Goal: Task Accomplishment & Management: Use online tool/utility

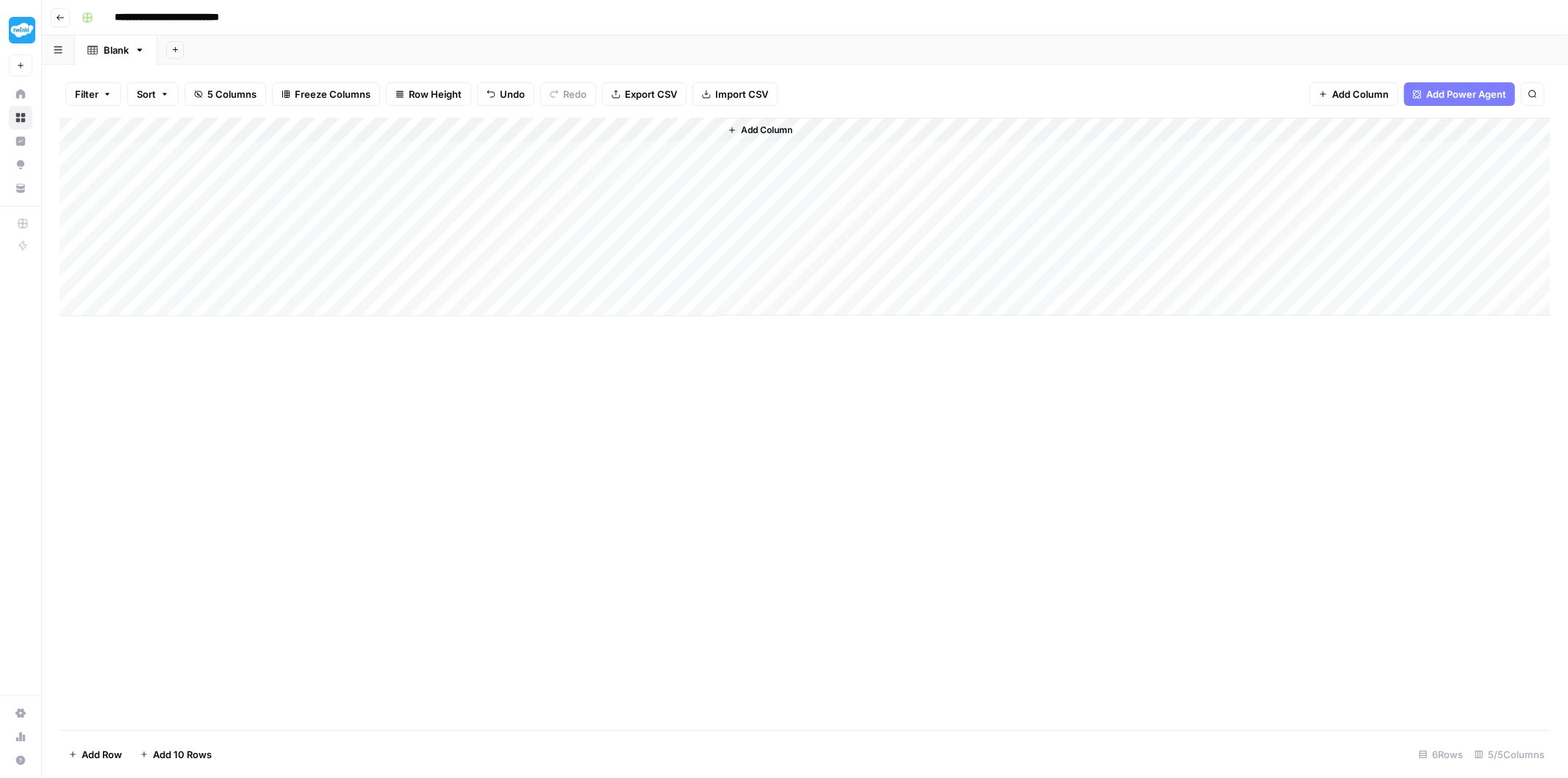
drag, startPoint x: 145, startPoint y: 163, endPoint x: 822, endPoint y: 148, distance: 677.2
click at [822, 148] on div "Add Column" at bounding box center [805, 217] width 1491 height 199
click at [285, 148] on div "Add Column" at bounding box center [805, 217] width 1491 height 199
click at [372, 219] on div "Add Column" at bounding box center [805, 217] width 1491 height 199
drag, startPoint x: 173, startPoint y: 157, endPoint x: 711, endPoint y: 164, distance: 538.0
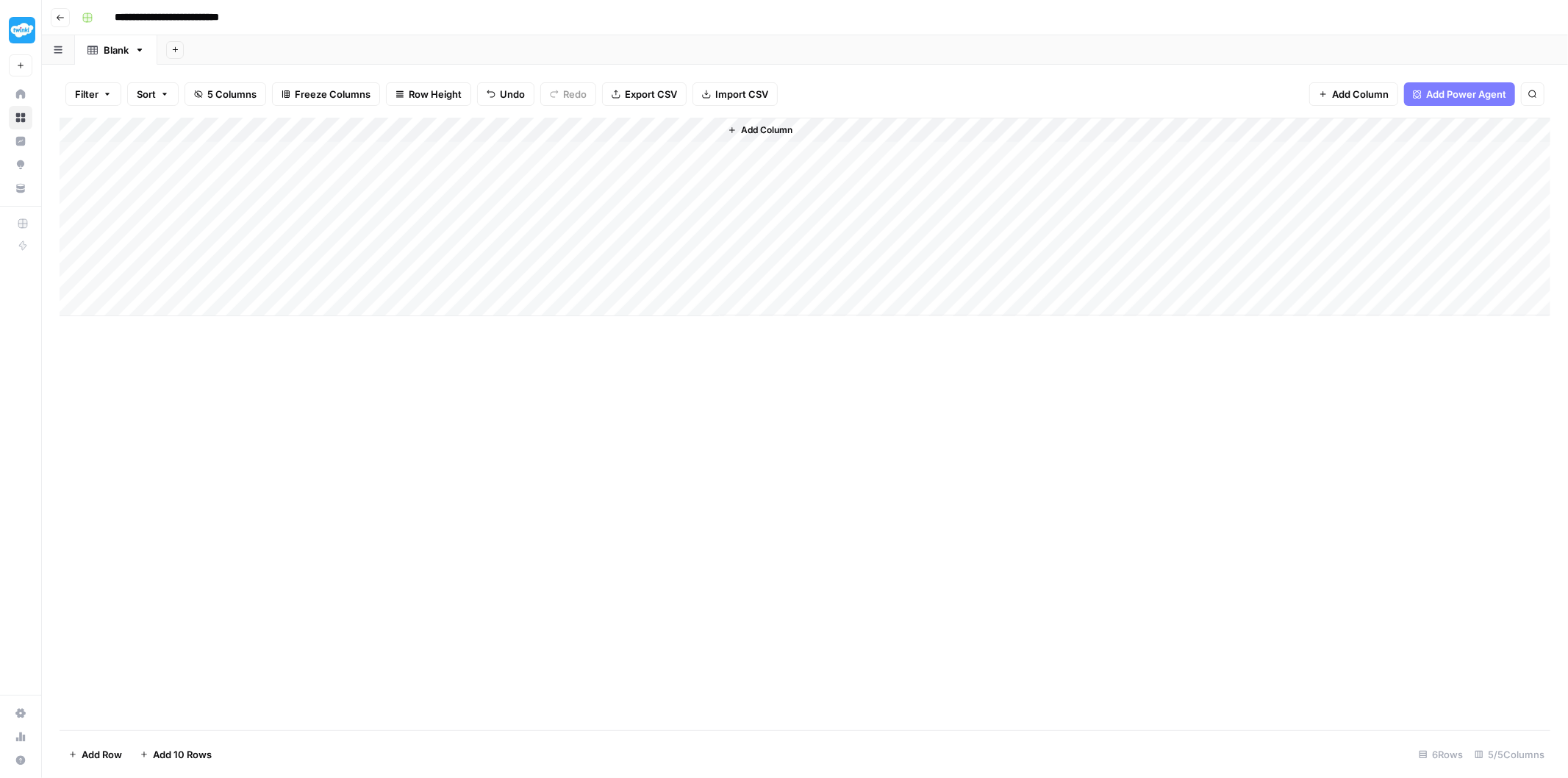
click at [711, 164] on div "Add Column" at bounding box center [805, 217] width 1491 height 199
click at [615, 231] on div "Add Column" at bounding box center [805, 217] width 1491 height 199
click at [406, 133] on div "Add Column" at bounding box center [805, 217] width 1491 height 199
click at [406, 133] on div at bounding box center [396, 133] width 113 height 30
click at [390, 174] on div "Temp 2" at bounding box center [428, 165] width 162 height 24
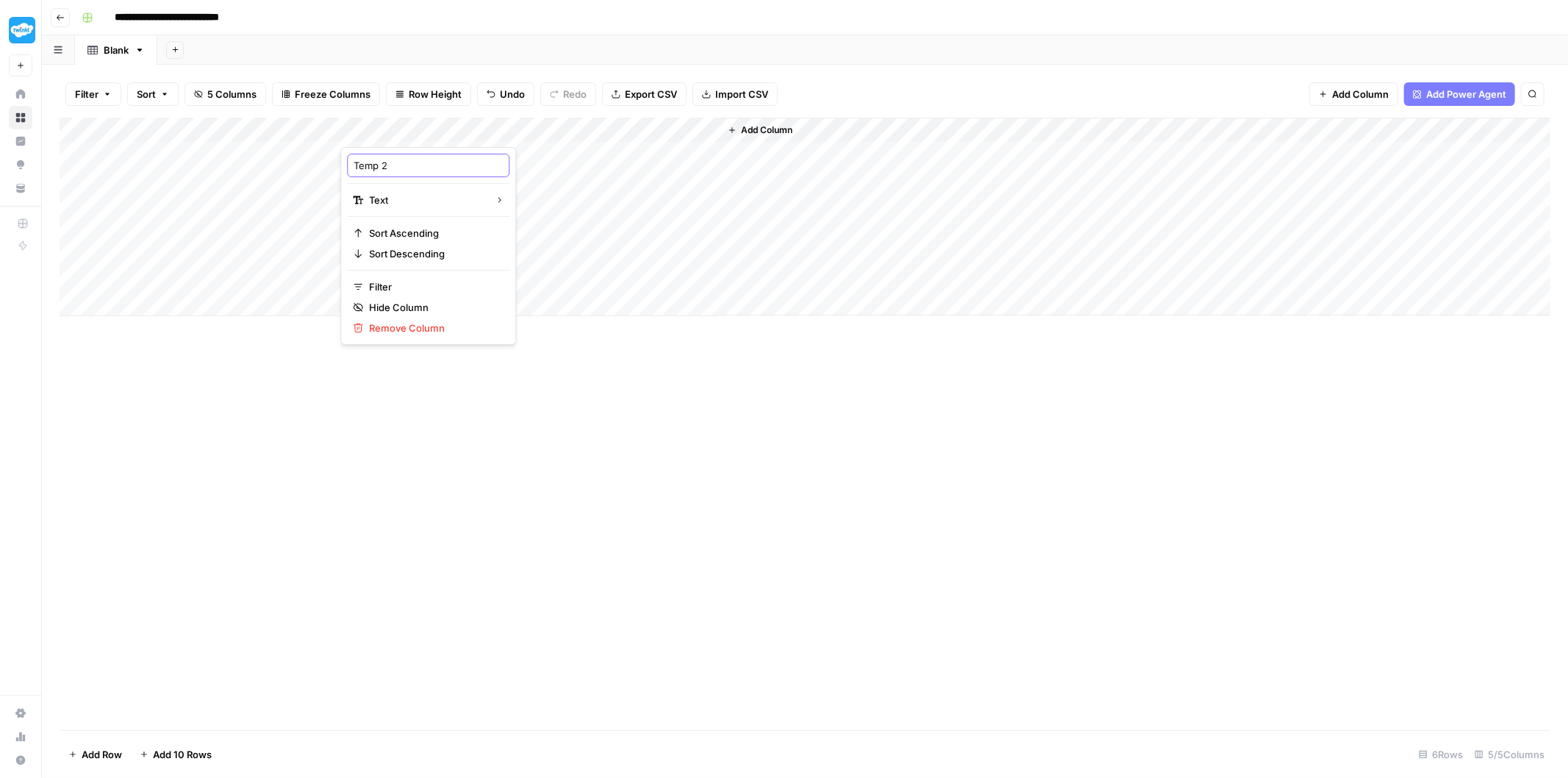
click at [383, 166] on input "Temp 2" at bounding box center [429, 165] width 149 height 15
type input "Temp 3"
click at [441, 130] on div "Add Column" at bounding box center [805, 217] width 1491 height 199
click at [757, 125] on span "Add Column" at bounding box center [767, 130] width 51 height 13
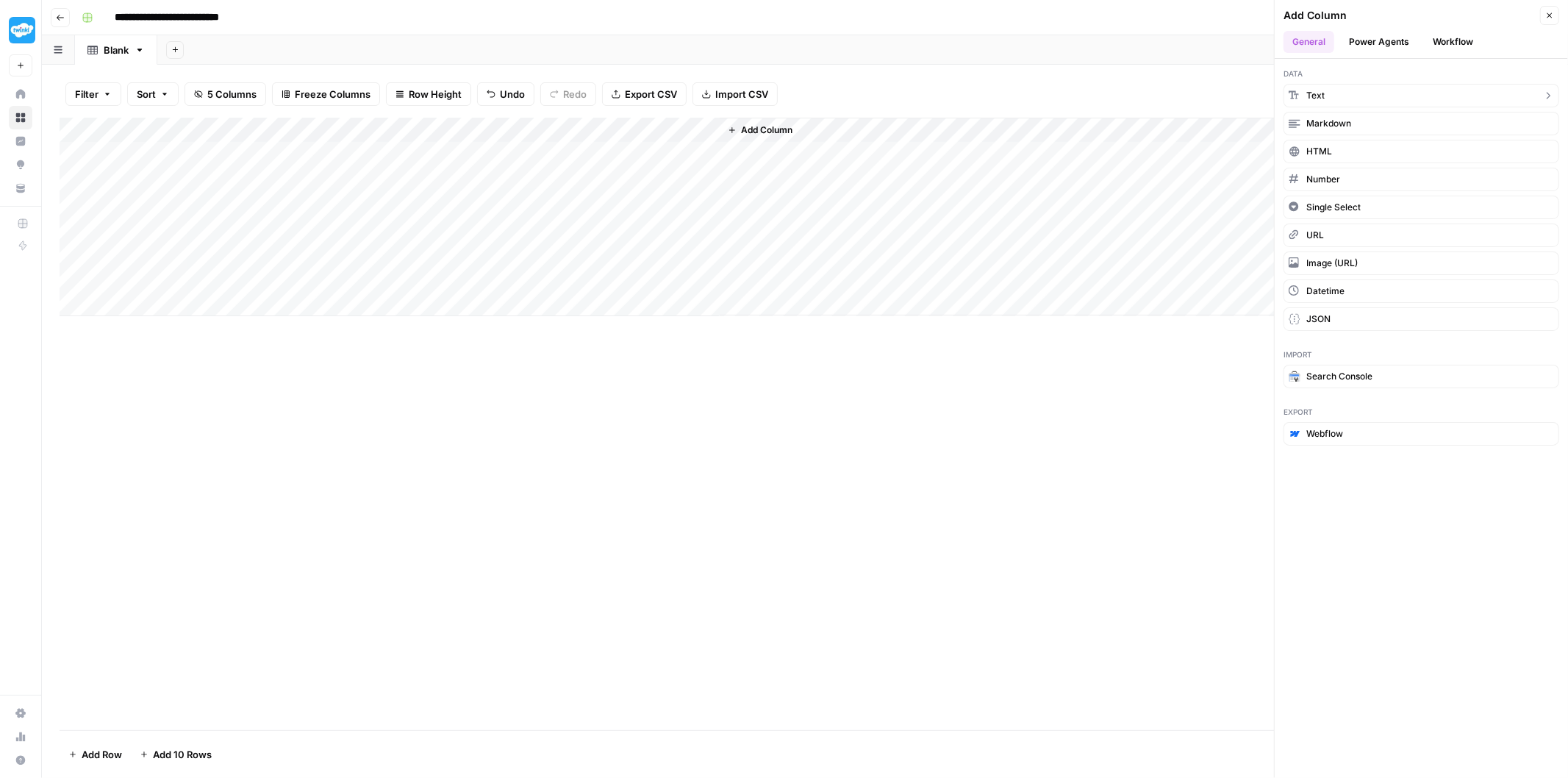
click at [1325, 90] on button "Text" at bounding box center [1422, 95] width 275 height 24
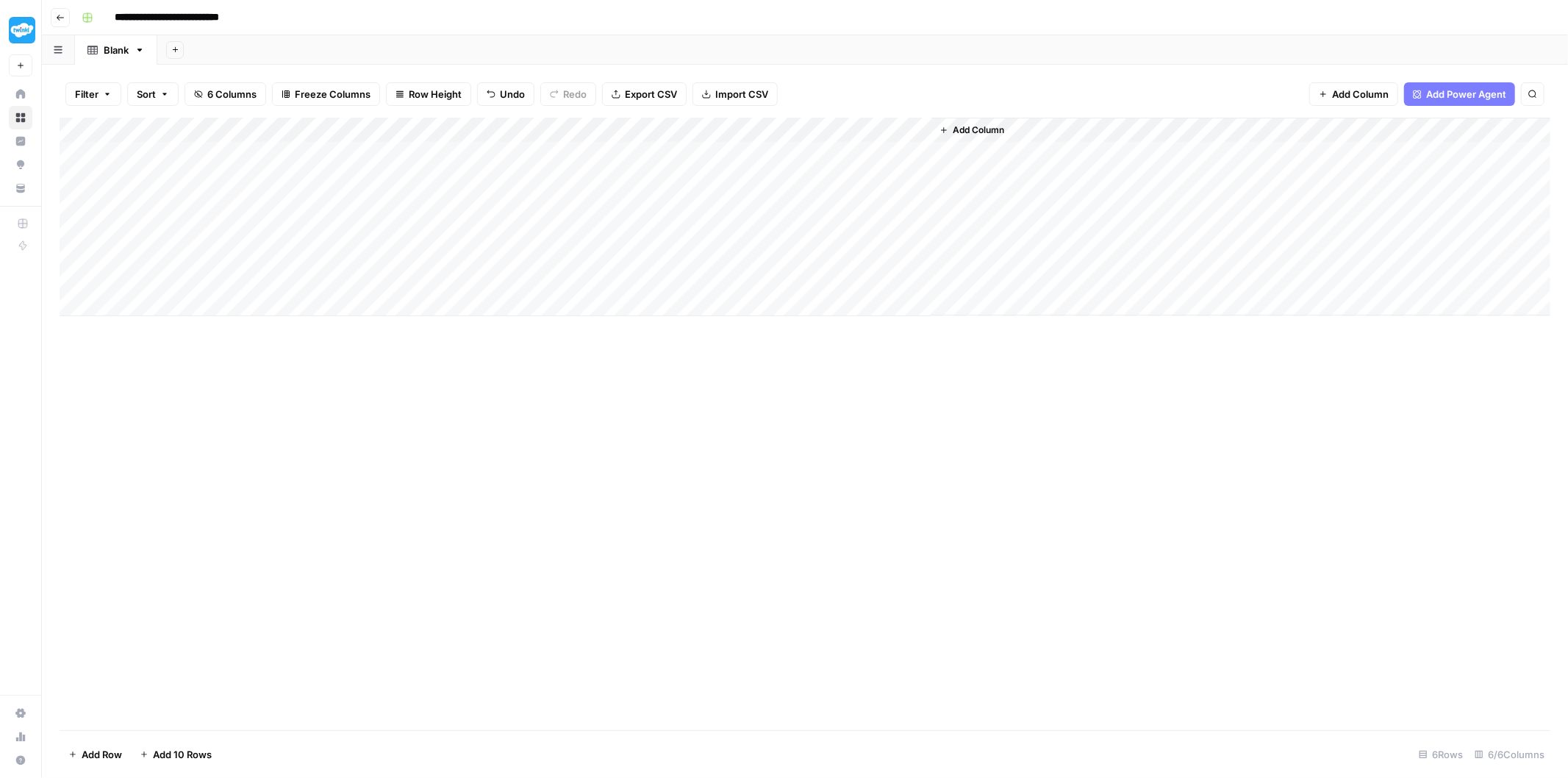
drag, startPoint x: 775, startPoint y: 133, endPoint x: 398, endPoint y: 141, distance: 377.1
click at [398, 141] on div "Add Column" at bounding box center [805, 217] width 1491 height 199
drag, startPoint x: 552, startPoint y: 128, endPoint x: 416, endPoint y: 133, distance: 136.1
click at [468, 137] on div "Add Column" at bounding box center [805, 217] width 1491 height 199
click at [408, 130] on div "Add Column" at bounding box center [805, 217] width 1491 height 199
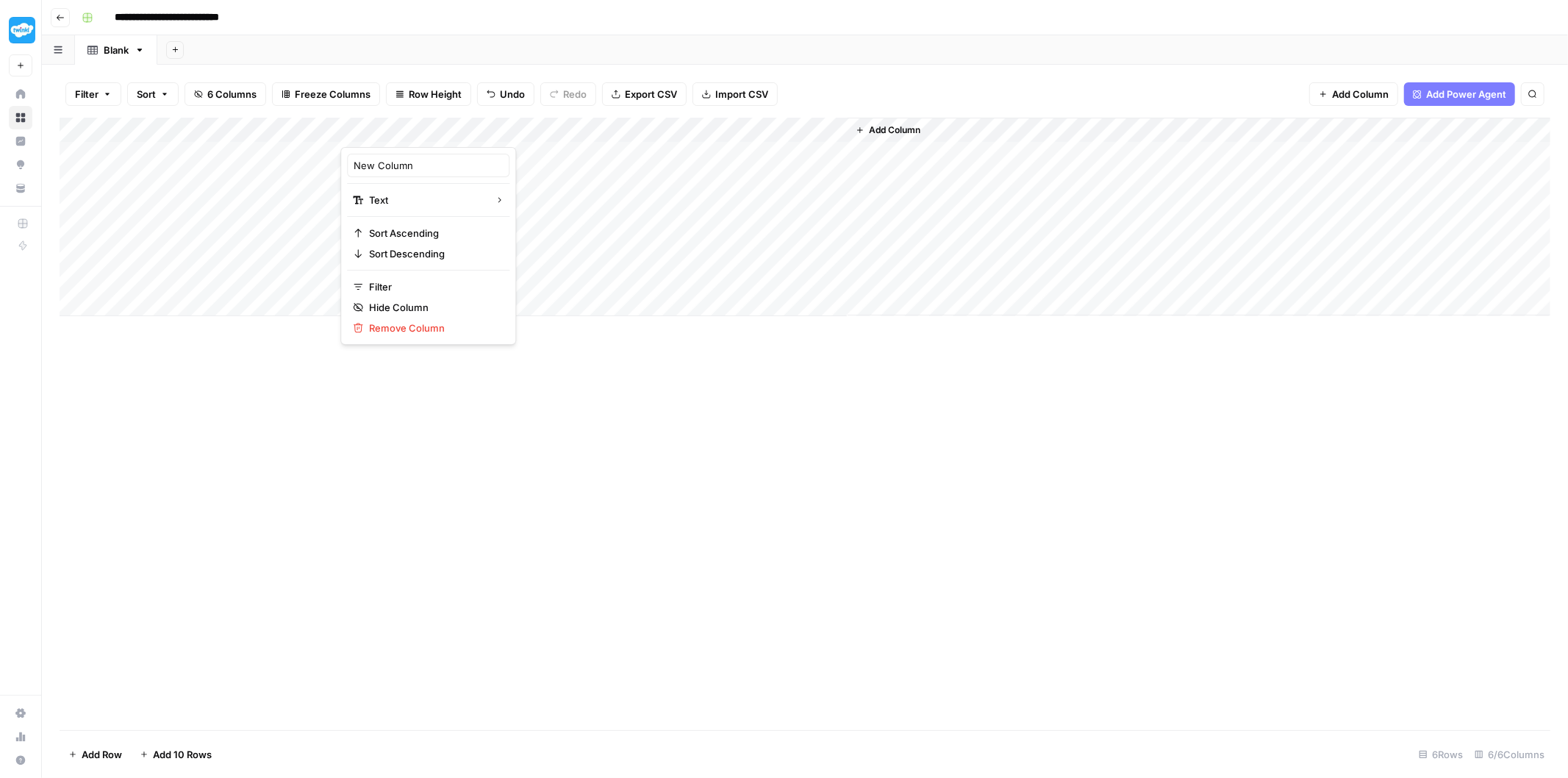
click at [408, 130] on div at bounding box center [404, 133] width 129 height 30
click at [395, 172] on input "New Column" at bounding box center [429, 165] width 149 height 15
type input "Y"
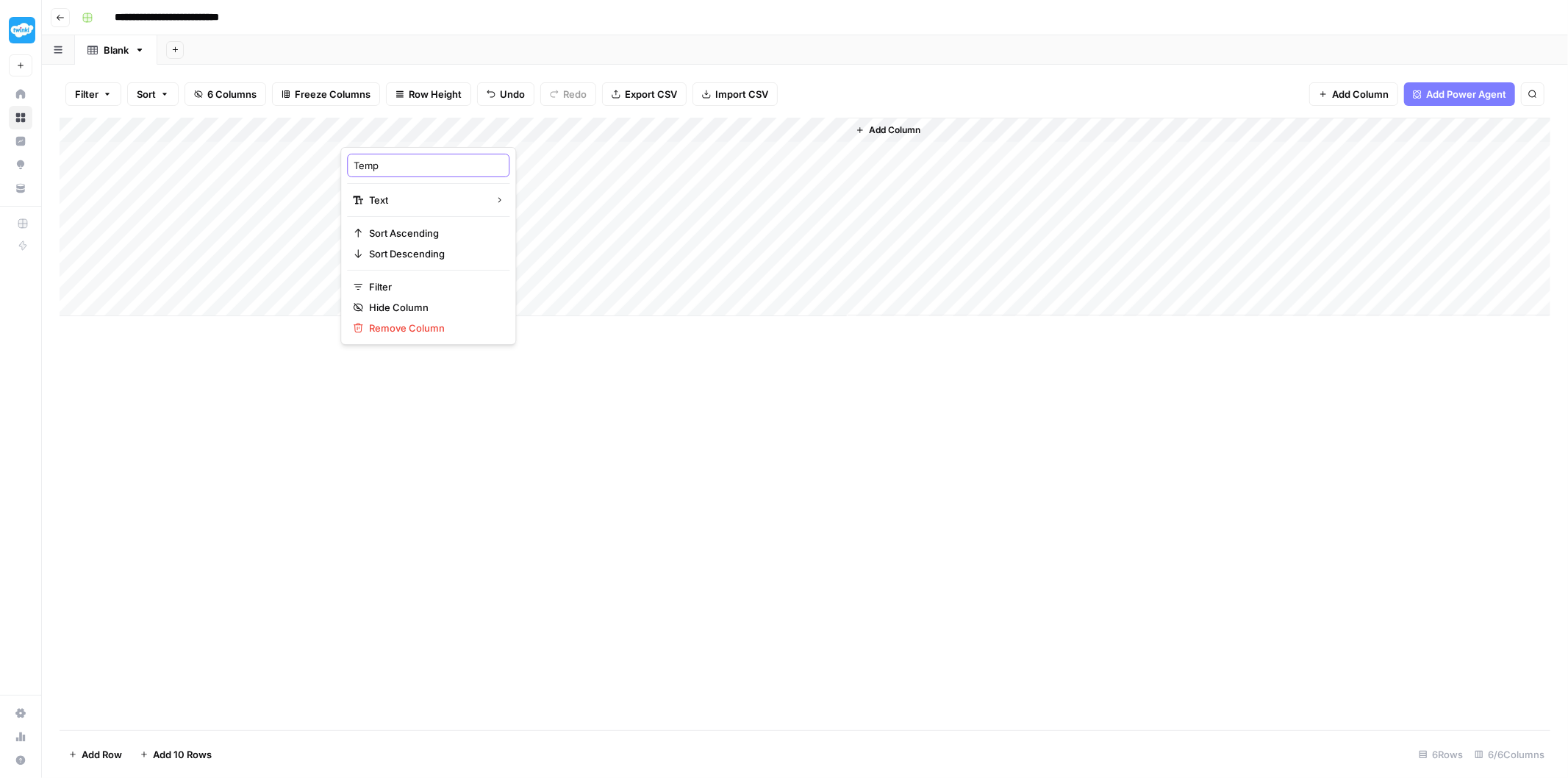
type input "Temp 2"
click at [384, 156] on div "Add Column" at bounding box center [805, 217] width 1491 height 199
type textarea "**********"
drag, startPoint x: 468, startPoint y: 126, endPoint x: 503, endPoint y: 129, distance: 35.1
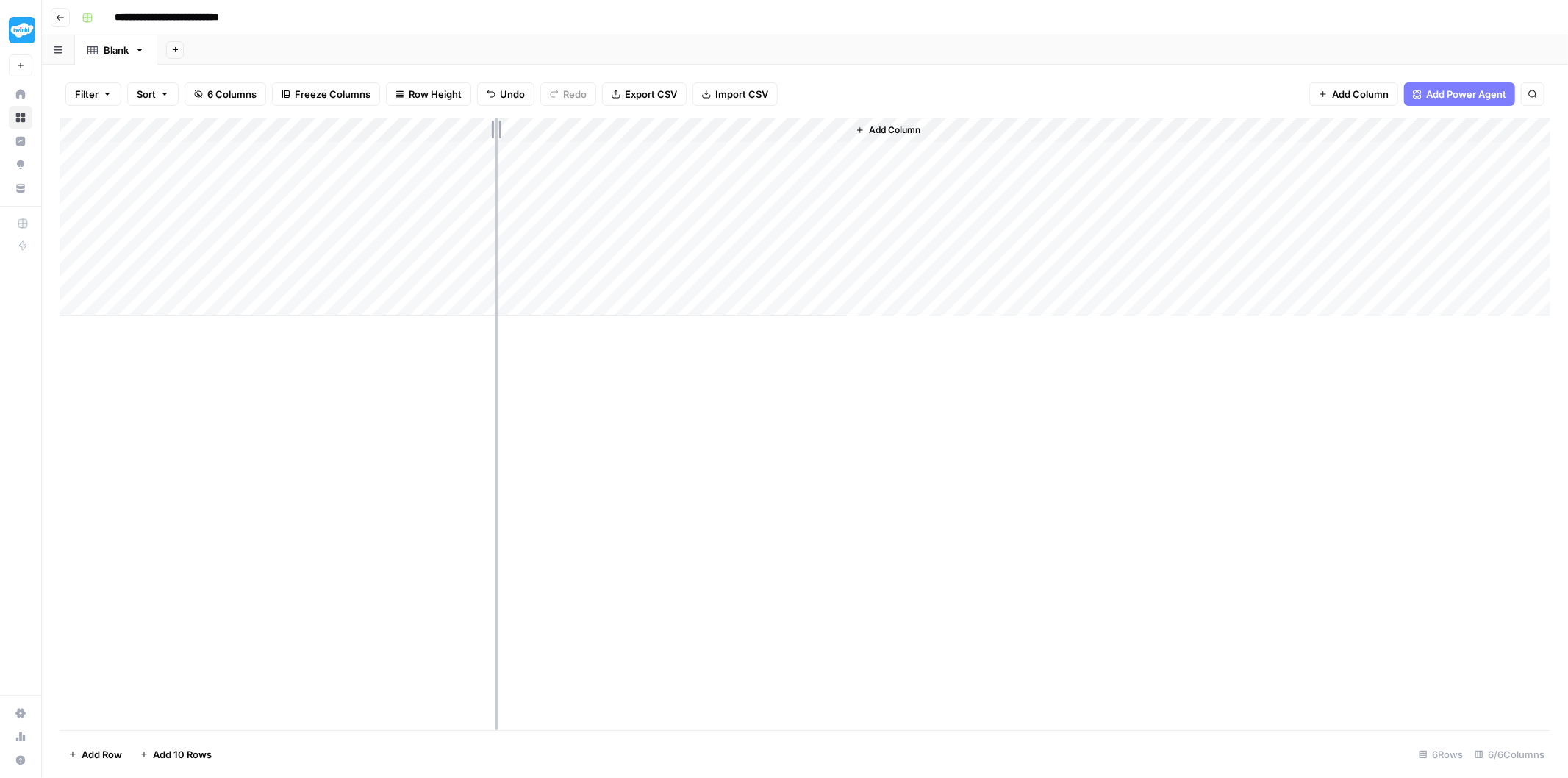
click at [503, 129] on div "Add Column" at bounding box center [805, 217] width 1491 height 199
drag, startPoint x: 343, startPoint y: 128, endPoint x: 374, endPoint y: 126, distance: 31.1
click at [374, 126] on div "Add Column" at bounding box center [805, 217] width 1491 height 199
drag, startPoint x: 647, startPoint y: 121, endPoint x: 682, endPoint y: 119, distance: 35.1
click at [682, 119] on div "Add Column" at bounding box center [805, 217] width 1491 height 199
